Goal: Task Accomplishment & Management: Manage account settings

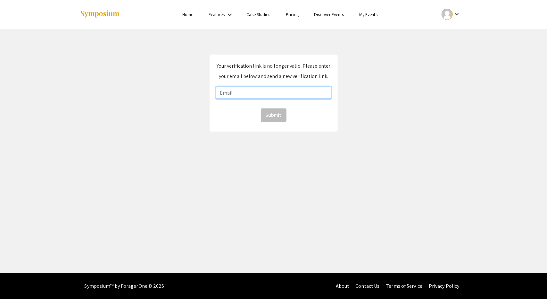
click at [253, 89] on input "email" at bounding box center [273, 93] width 115 height 12
type input "[EMAIL_ADDRESS][DOMAIN_NAME]"
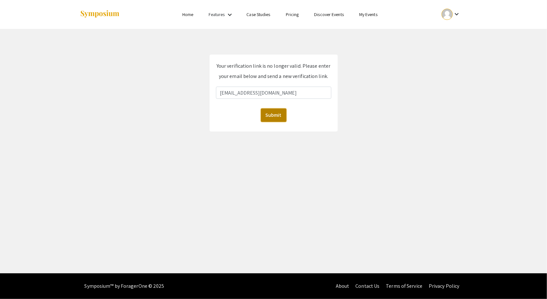
click at [276, 117] on button "Submit" at bounding box center [274, 114] width 26 height 13
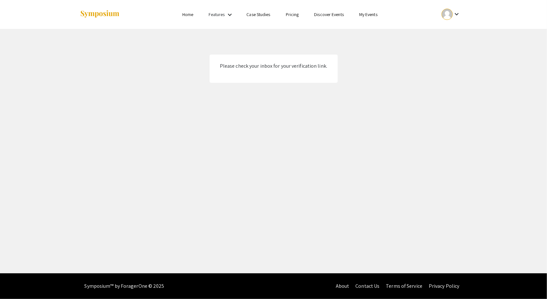
click at [449, 14] on div at bounding box center [447, 14] width 11 height 11
click at [461, 31] on button "My Account" at bounding box center [454, 31] width 39 height 15
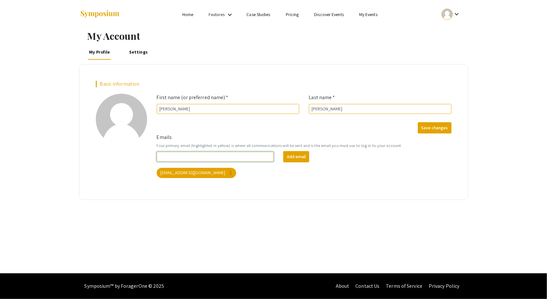
click at [186, 157] on input "Emails" at bounding box center [215, 157] width 117 height 10
type input "[EMAIL_ADDRESS][DOMAIN_NAME]"
click at [304, 154] on button "Add email" at bounding box center [296, 156] width 26 height 11
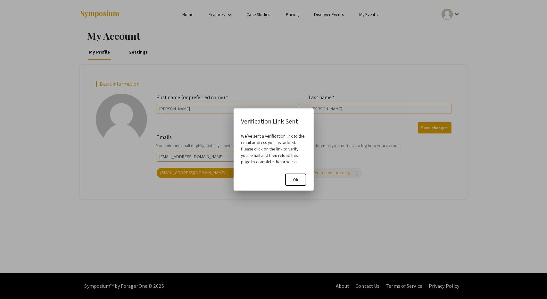
click at [301, 180] on button "Ok" at bounding box center [296, 180] width 21 height 12
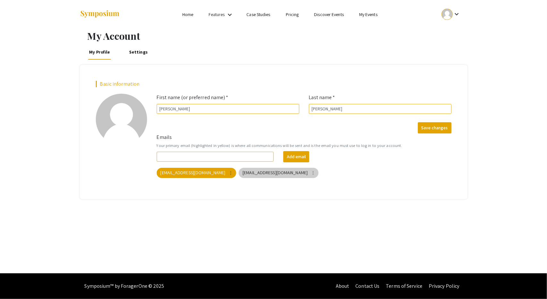
click at [277, 174] on mat-chip "desibragg@gmail.com more_vert" at bounding box center [279, 173] width 80 height 10
click at [310, 174] on mat-icon "more_vert" at bounding box center [313, 173] width 6 height 6
click at [302, 185] on button "Make primary" at bounding box center [288, 185] width 36 height 15
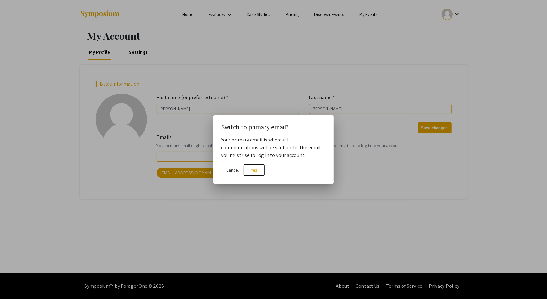
click at [258, 169] on button "Yes" at bounding box center [254, 170] width 21 height 12
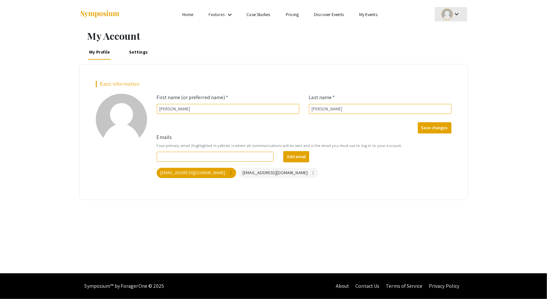
click at [457, 8] on div "keyboard_arrow_down" at bounding box center [451, 14] width 22 height 14
click at [453, 61] on button "Sign out" at bounding box center [454, 62] width 39 height 15
